Goal: Find specific page/section: Find specific page/section

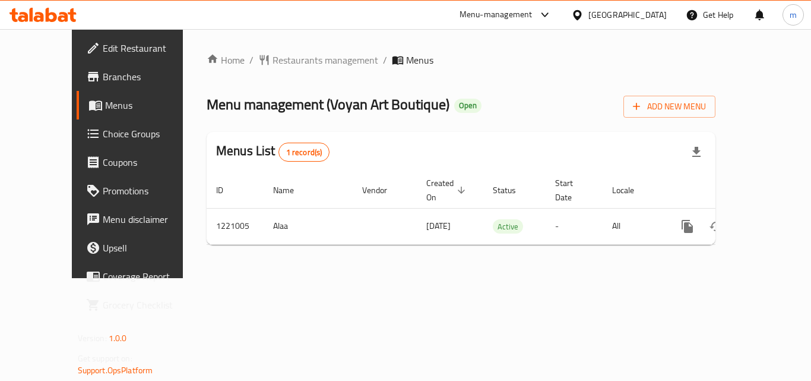
click at [620, 10] on div "[GEOGRAPHIC_DATA]" at bounding box center [619, 15] width 115 height 29
click at [631, 7] on div "[GEOGRAPHIC_DATA]" at bounding box center [619, 15] width 115 height 29
click at [643, 11] on div "[GEOGRAPHIC_DATA]" at bounding box center [627, 14] width 78 height 13
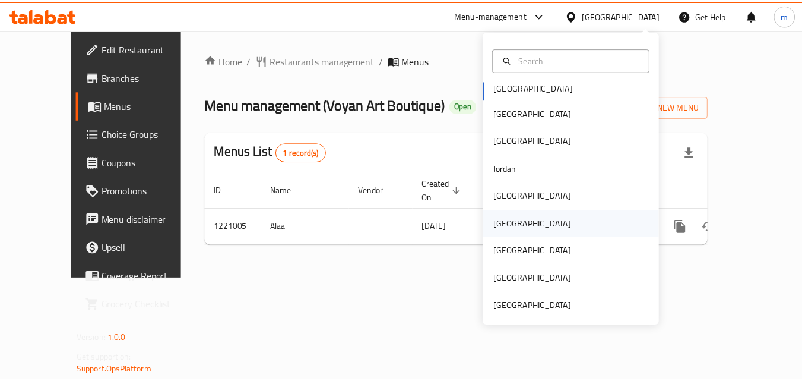
scroll to position [7, 0]
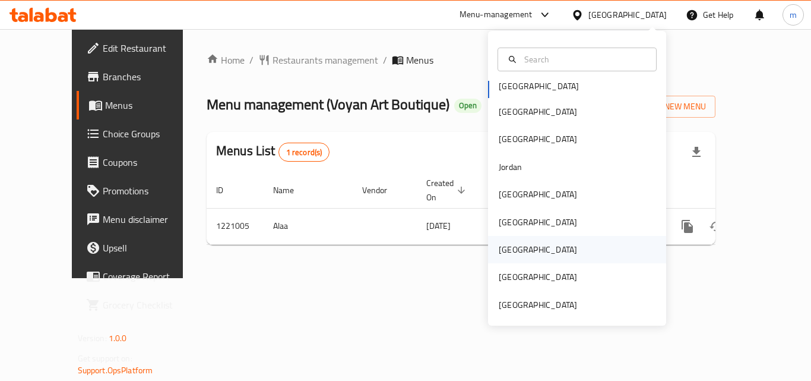
click at [535, 255] on div "[GEOGRAPHIC_DATA]" at bounding box center [577, 249] width 178 height 27
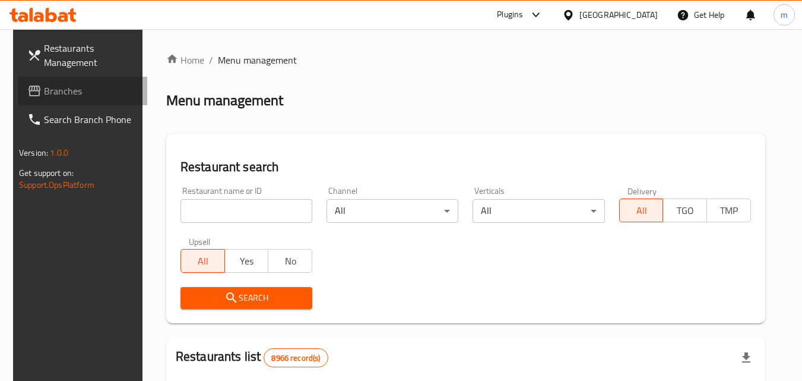
click at [80, 91] on span "Branches" at bounding box center [91, 91] width 94 height 14
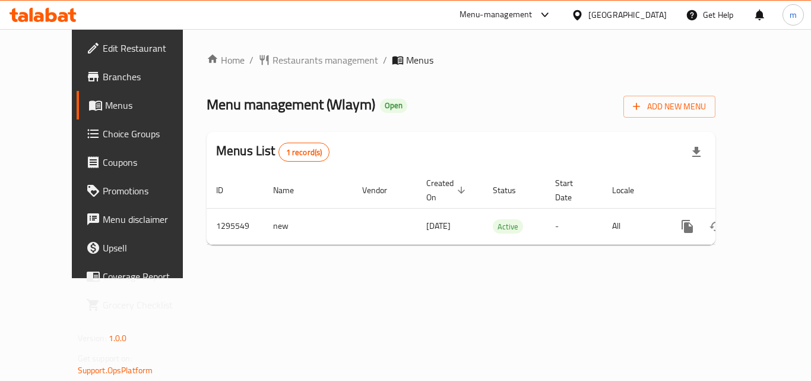
click at [273, 64] on span "Restaurants management" at bounding box center [326, 60] width 106 height 14
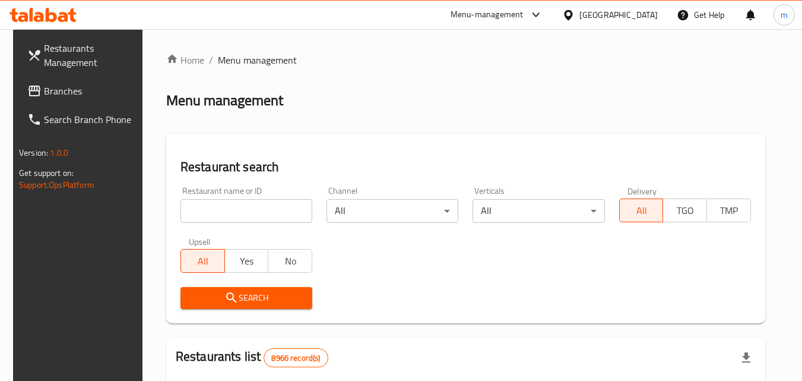
click at [242, 214] on div "Home / Menu management Menu management Restaurant search Restaurant name or ID …" at bounding box center [465, 384] width 599 height 663
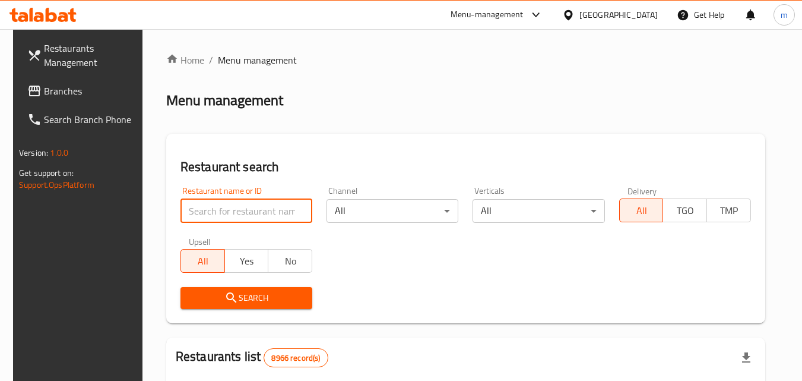
click at [242, 214] on input "search" at bounding box center [247, 211] width 132 height 24
paste input "699776"
type input "699776"
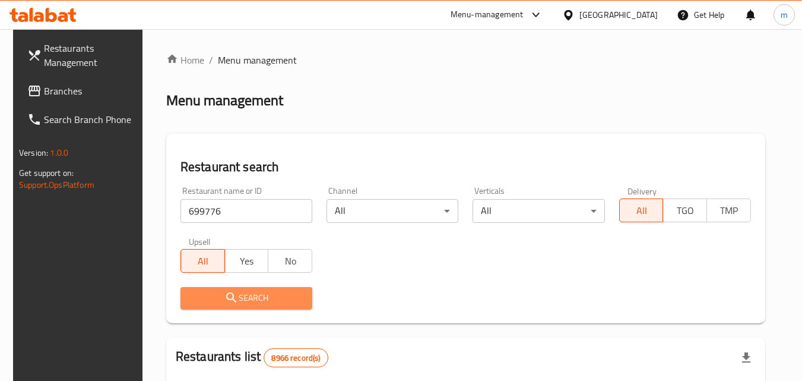
click at [234, 292] on span "Search" at bounding box center [246, 297] width 113 height 15
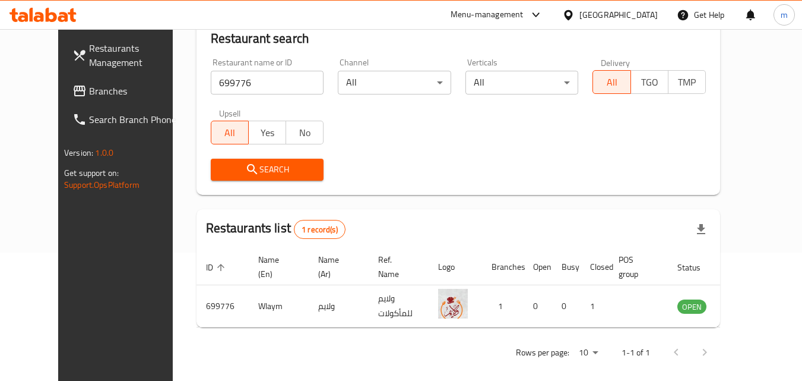
scroll to position [139, 0]
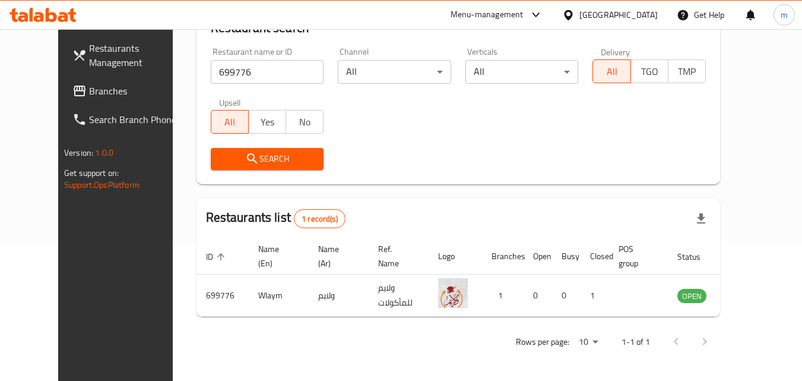
click at [644, 8] on div "[GEOGRAPHIC_DATA]" at bounding box center [619, 14] width 78 height 13
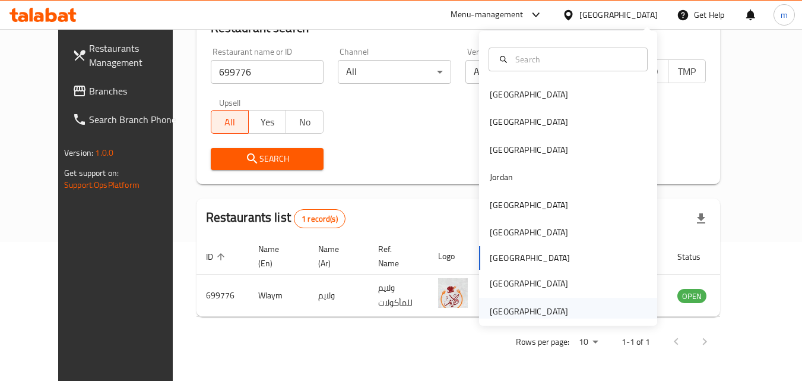
click at [531, 306] on div "[GEOGRAPHIC_DATA]" at bounding box center [529, 311] width 78 height 13
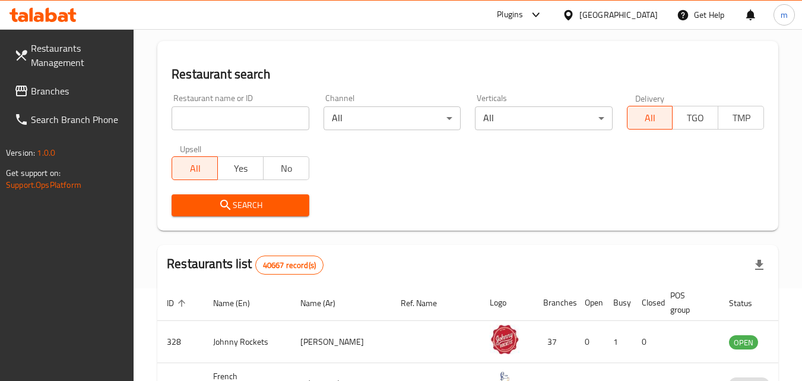
scroll to position [20, 0]
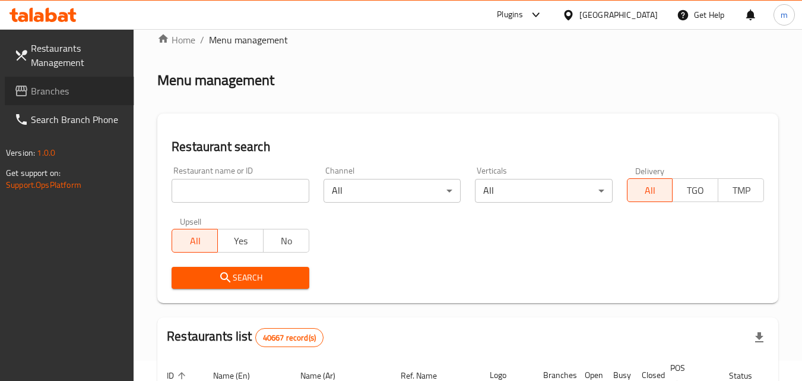
click at [46, 92] on span "Branches" at bounding box center [78, 91] width 94 height 14
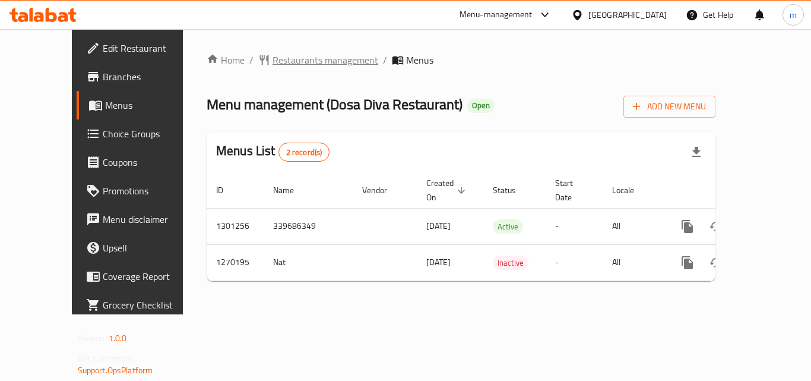
click at [273, 59] on span "Restaurants management" at bounding box center [326, 60] width 106 height 14
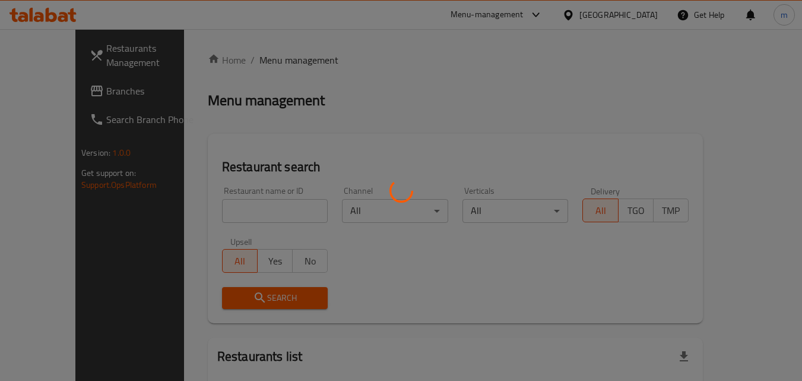
click at [208, 203] on div at bounding box center [401, 190] width 802 height 381
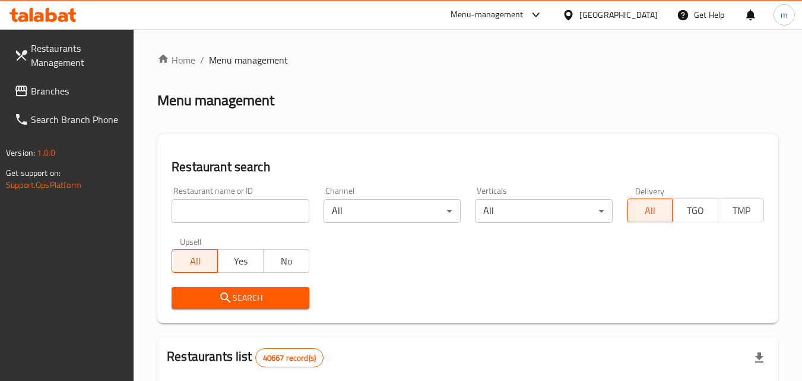
click at [208, 203] on input "search" at bounding box center [240, 211] width 137 height 24
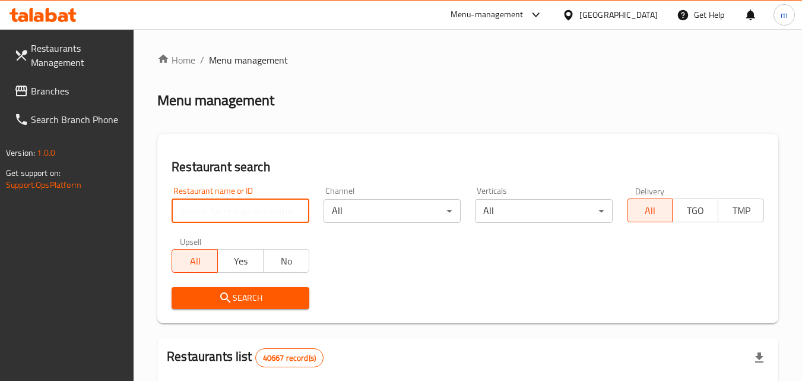
paste input "689057"
type input "689057"
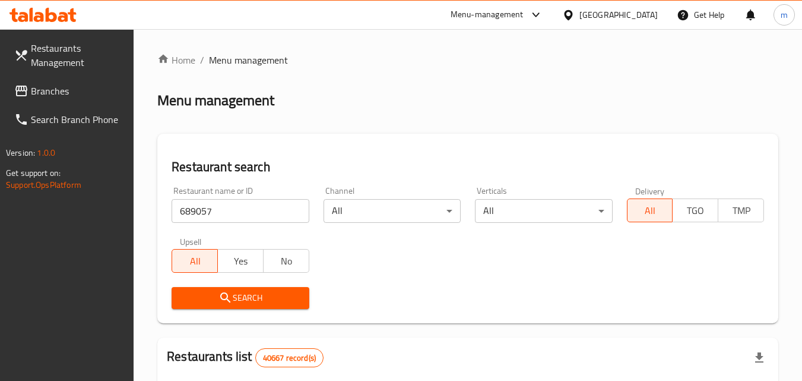
click at [271, 299] on span "Search" at bounding box center [240, 297] width 118 height 15
click at [271, 298] on div at bounding box center [401, 190] width 802 height 381
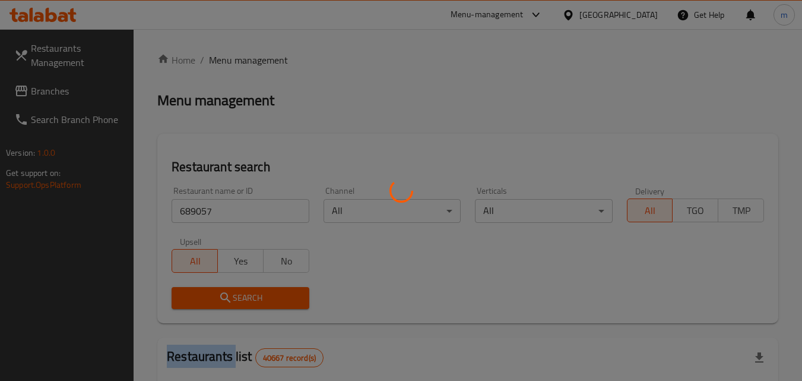
click at [271, 298] on div at bounding box center [401, 190] width 802 height 381
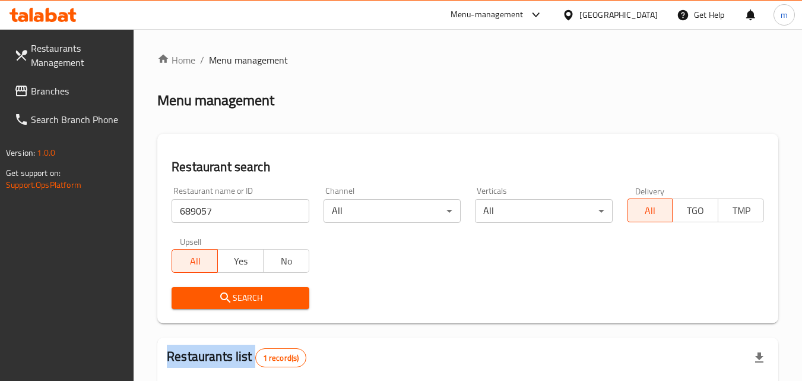
click at [271, 298] on span "Search" at bounding box center [240, 297] width 118 height 15
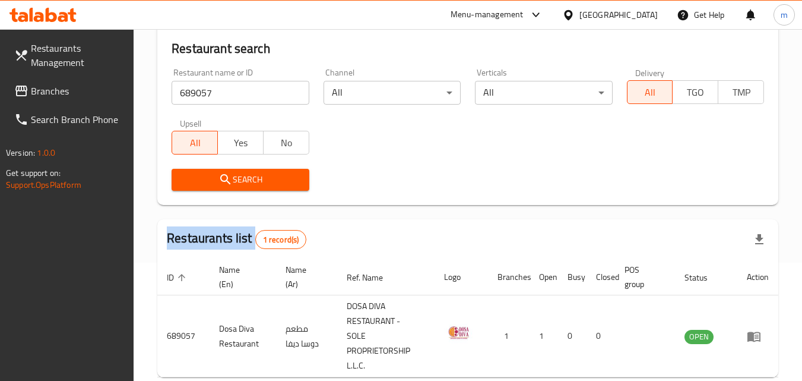
scroll to position [119, 0]
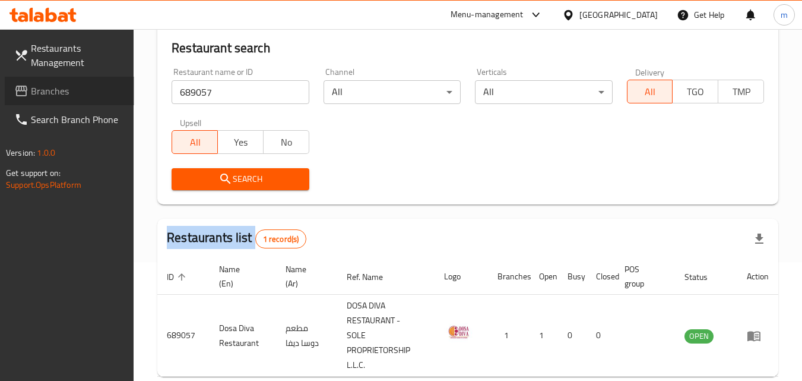
click at [66, 89] on span "Branches" at bounding box center [78, 91] width 94 height 14
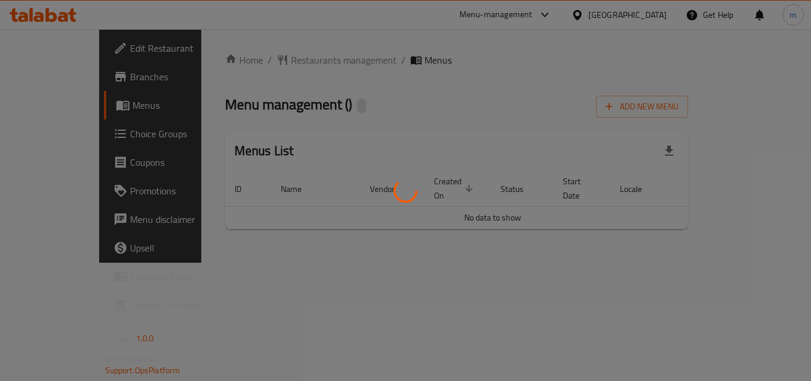
click at [258, 53] on div at bounding box center [405, 190] width 811 height 381
click at [259, 55] on div at bounding box center [405, 190] width 811 height 381
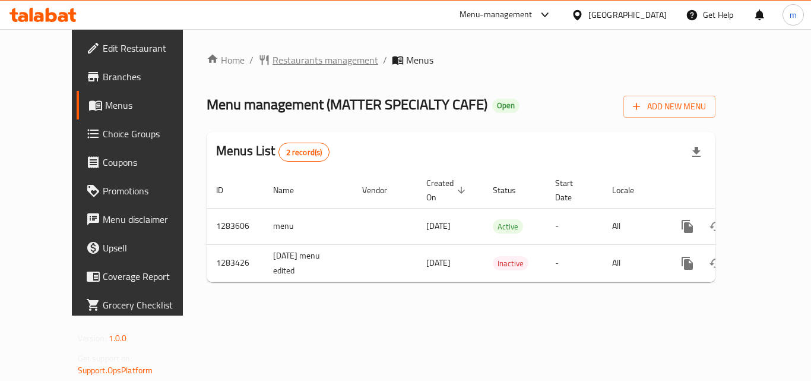
click at [273, 61] on span "Restaurants management" at bounding box center [326, 60] width 106 height 14
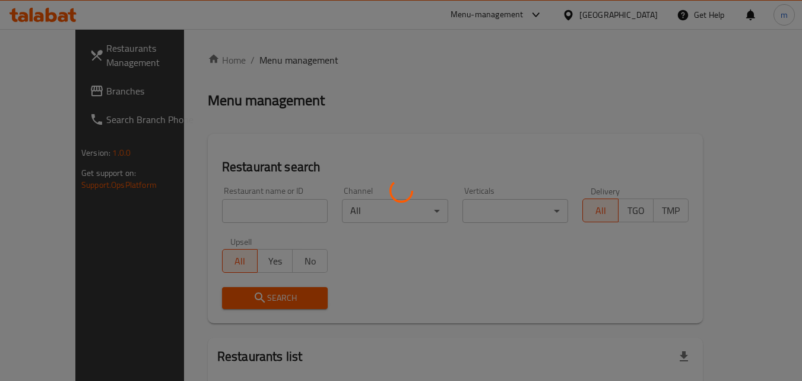
click at [224, 203] on div at bounding box center [401, 190] width 802 height 381
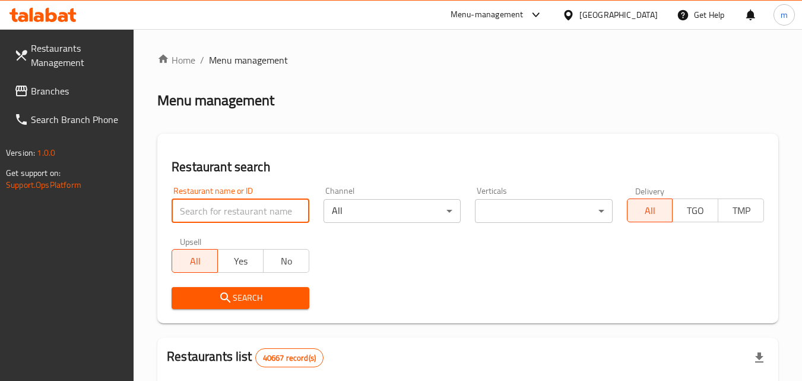
click at [223, 205] on input "search" at bounding box center [240, 211] width 137 height 24
paste input "694990"
type input "694990"
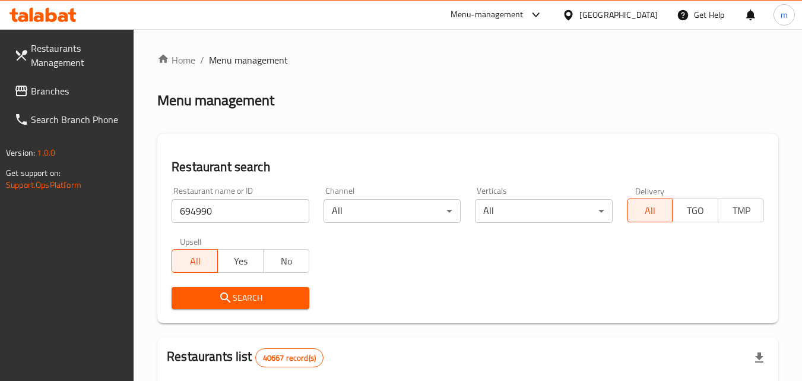
click at [280, 309] on div "Search" at bounding box center [239, 298] width 151 height 36
click at [280, 306] on button "Search" at bounding box center [240, 298] width 137 height 22
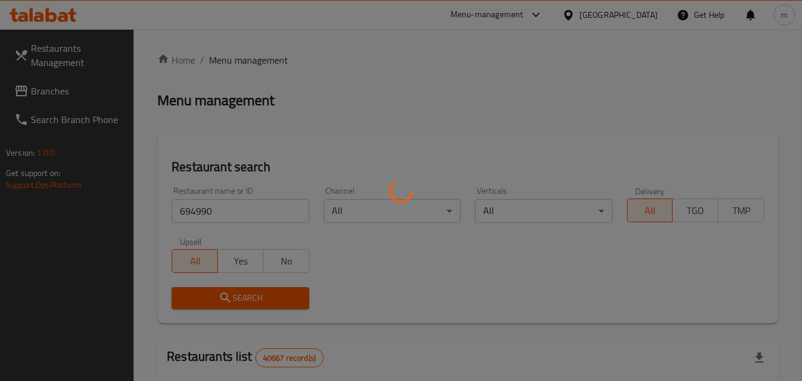
click at [280, 304] on div at bounding box center [401, 190] width 802 height 381
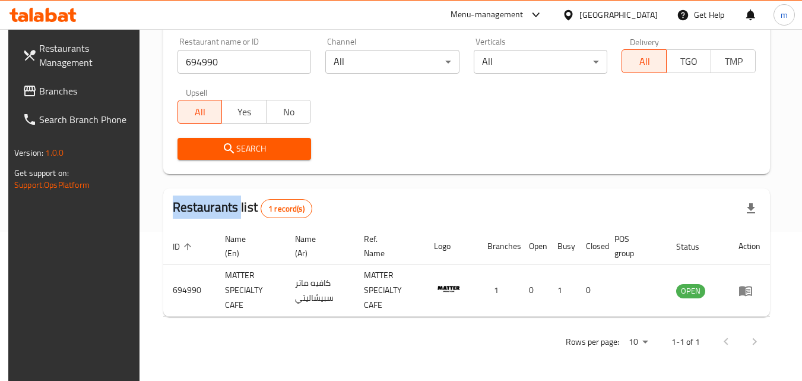
scroll to position [149, 0]
click at [628, 3] on div "[GEOGRAPHIC_DATA]" at bounding box center [610, 15] width 115 height 29
click at [625, 8] on div "[GEOGRAPHIC_DATA]" at bounding box center [619, 14] width 78 height 13
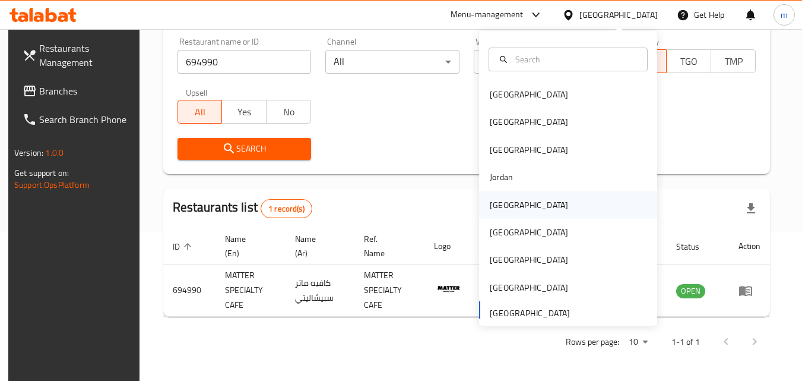
click at [490, 200] on div "[GEOGRAPHIC_DATA]" at bounding box center [529, 204] width 78 height 13
